Goal: Transaction & Acquisition: Purchase product/service

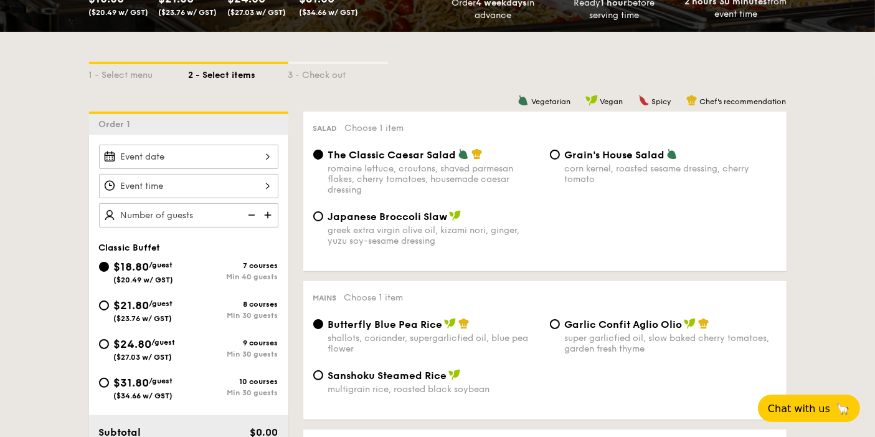
scroll to position [277, 0]
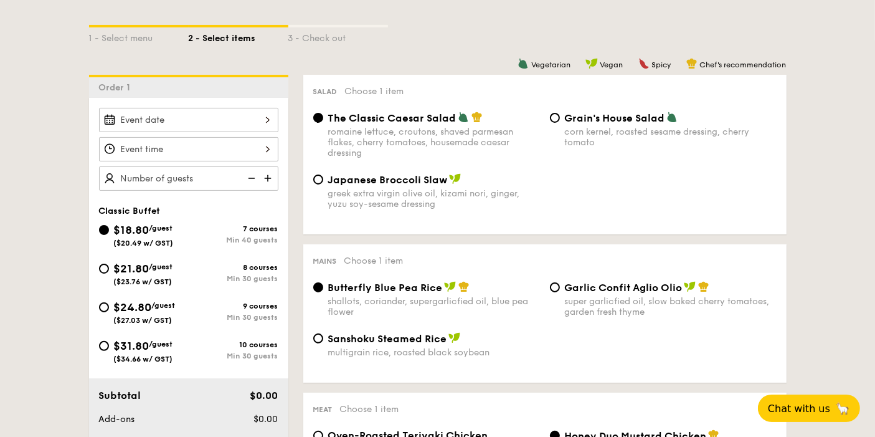
click at [129, 262] on span "$21.80" at bounding box center [132, 269] width 36 height 14
click at [109, 263] on input "$21.80 /guest ($23.76 w/ GST) 8 courses Min 30 guests" at bounding box center [104, 268] width 10 height 10
radio input "true"
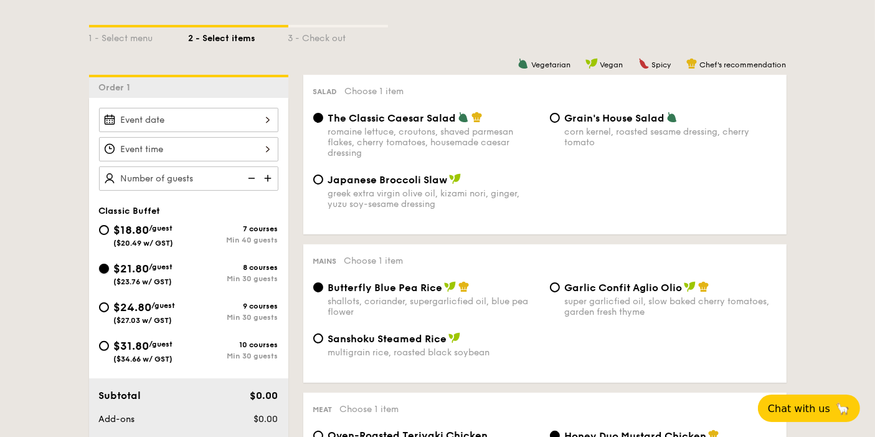
radio input "true"
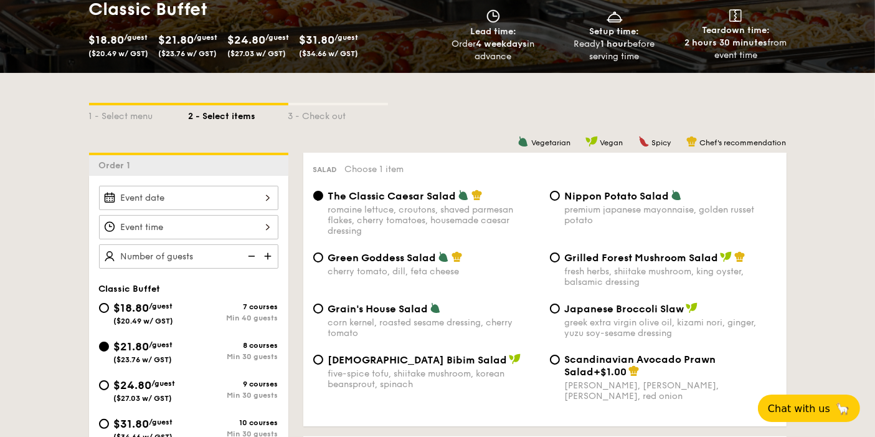
scroll to position [115, 0]
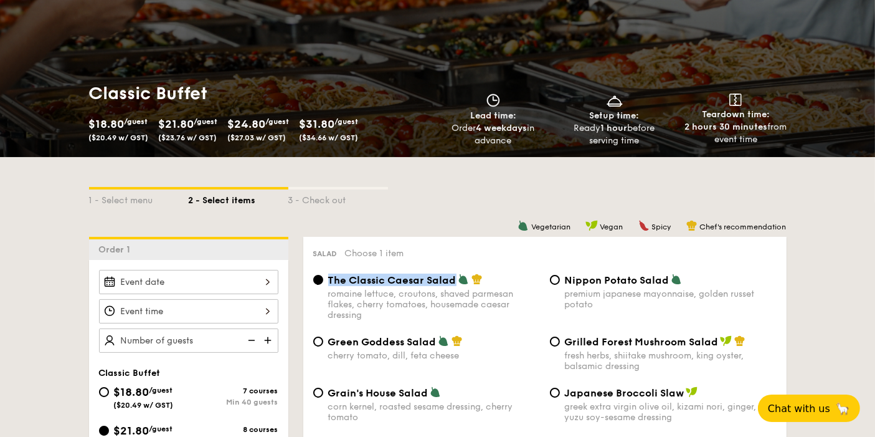
drag, startPoint x: 329, startPoint y: 280, endPoint x: 453, endPoint y: 280, distance: 124.6
click at [453, 280] on span "The Classic Caesar Salad" at bounding box center [392, 280] width 128 height 12
copy span "The Classic Caesar Salad"
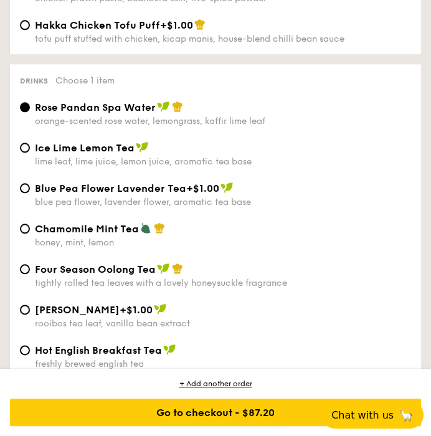
scroll to position [3783, 0]
